Goal: Transaction & Acquisition: Purchase product/service

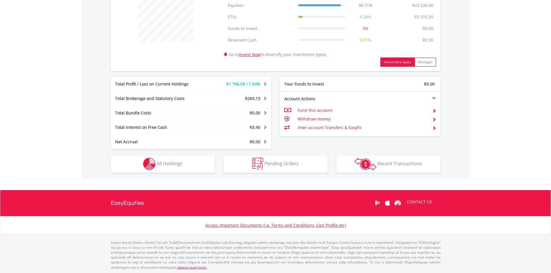
scroll to position [239, 0]
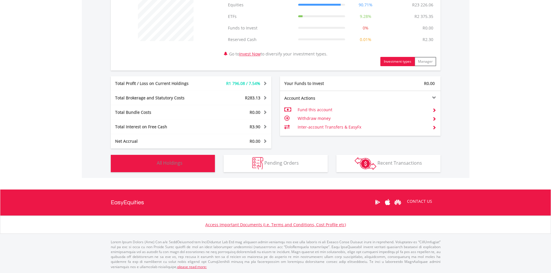
click at [166, 165] on span "All Holdings" at bounding box center [170, 163] width 26 height 6
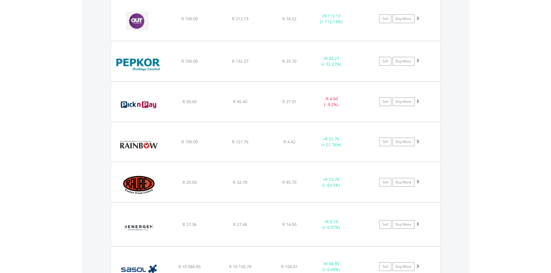
scroll to position [950, 0]
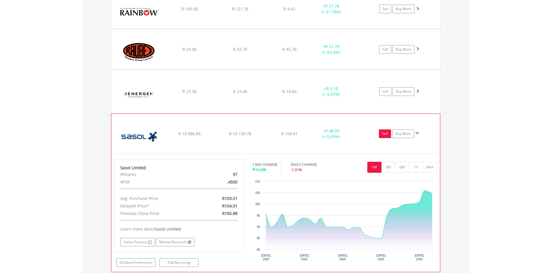
click at [384, 132] on link "Sell" at bounding box center [385, 134] width 12 height 9
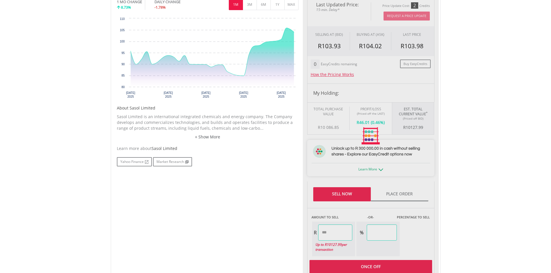
scroll to position [260, 0]
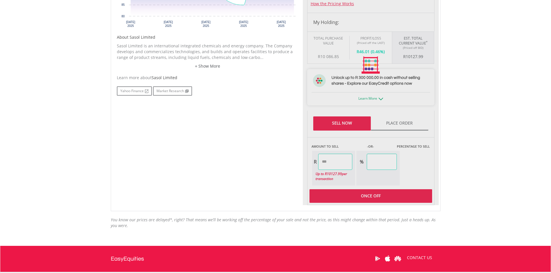
type input "********"
type input "******"
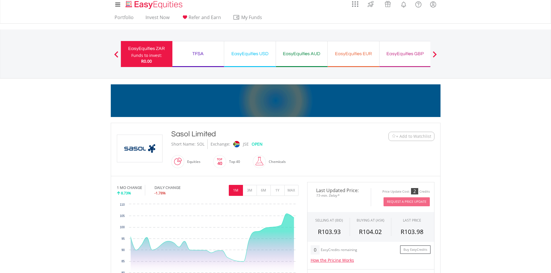
scroll to position [0, 0]
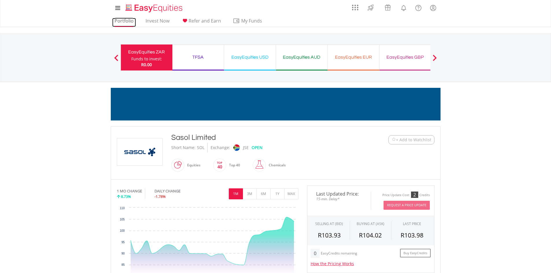
click at [127, 20] on link "Portfolio" at bounding box center [124, 22] width 24 height 9
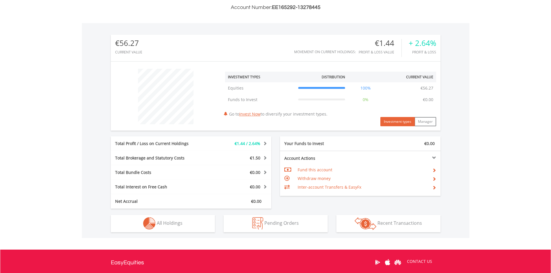
scroll to position [216, 0]
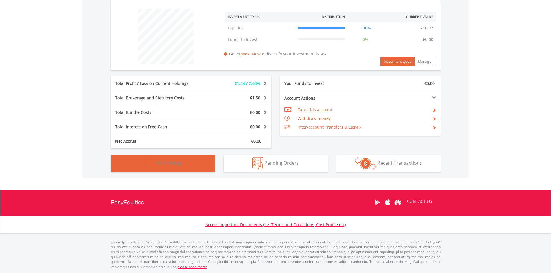
click at [187, 170] on button "Holdings All Holdings" at bounding box center [163, 163] width 104 height 17
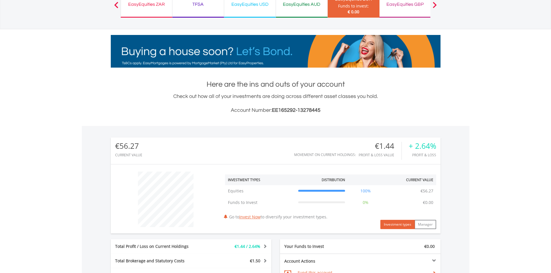
scroll to position [0, 0]
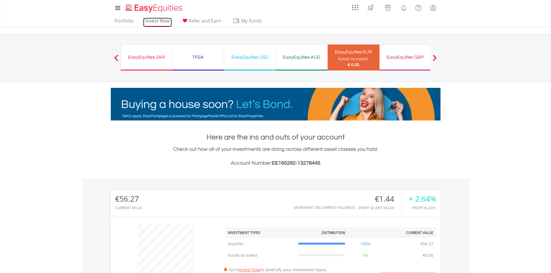
click at [159, 23] on link "Invest Now" at bounding box center [157, 22] width 29 height 9
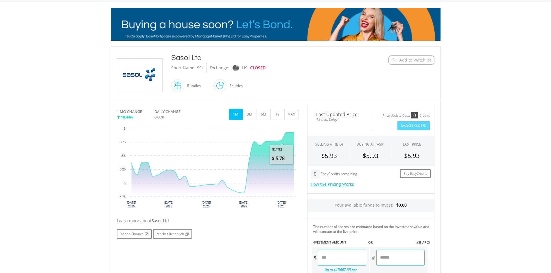
scroll to position [87, 0]
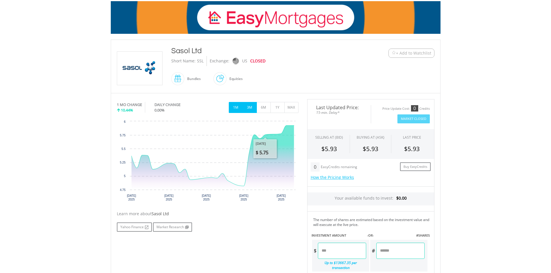
click at [251, 106] on button "3M" at bounding box center [250, 107] width 14 height 11
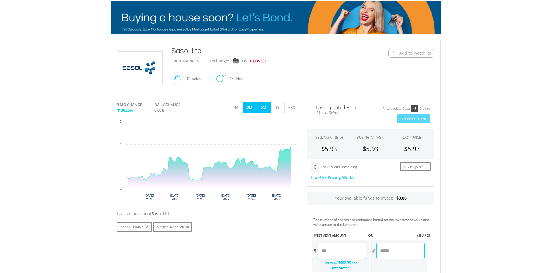
click at [263, 106] on button "6M" at bounding box center [264, 107] width 14 height 11
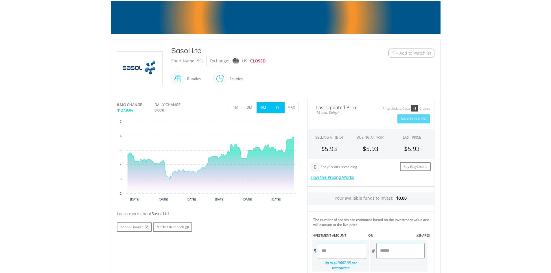
click at [277, 107] on button "1Y" at bounding box center [278, 107] width 14 height 11
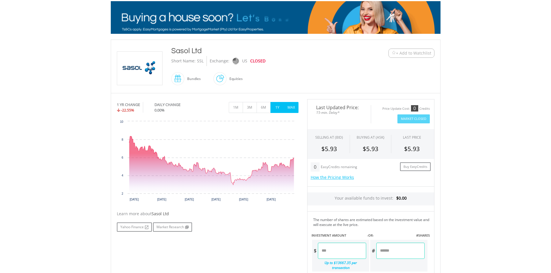
click at [289, 105] on button "MAX" at bounding box center [291, 107] width 14 height 11
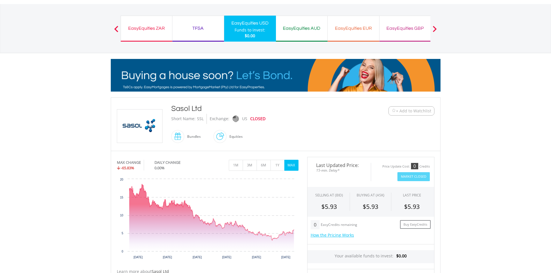
scroll to position [0, 0]
